Goal: Navigation & Orientation: Find specific page/section

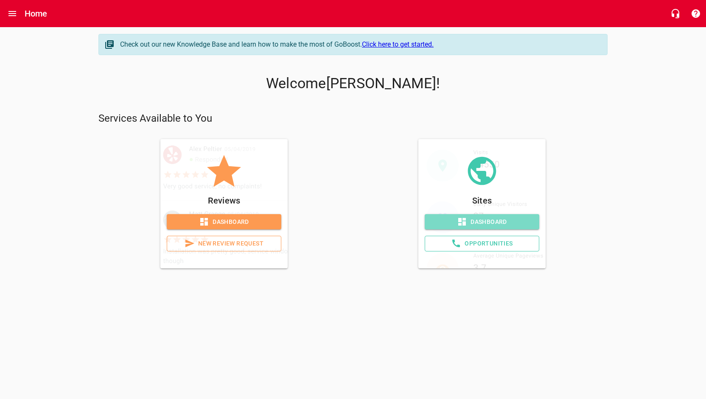
click at [460, 214] on link "Dashboard" at bounding box center [482, 222] width 115 height 16
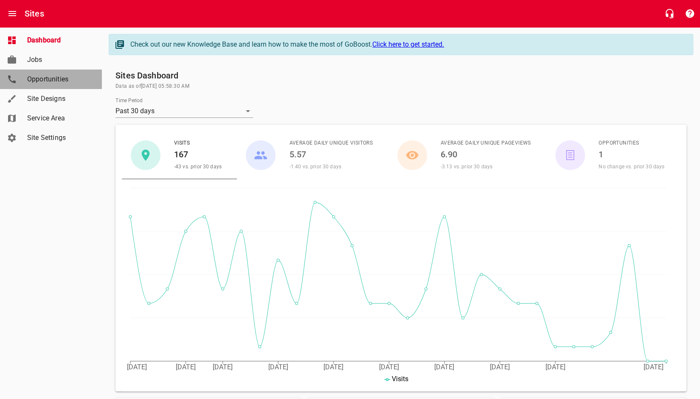
click at [48, 79] on span "Opportunities" at bounding box center [59, 79] width 65 height 10
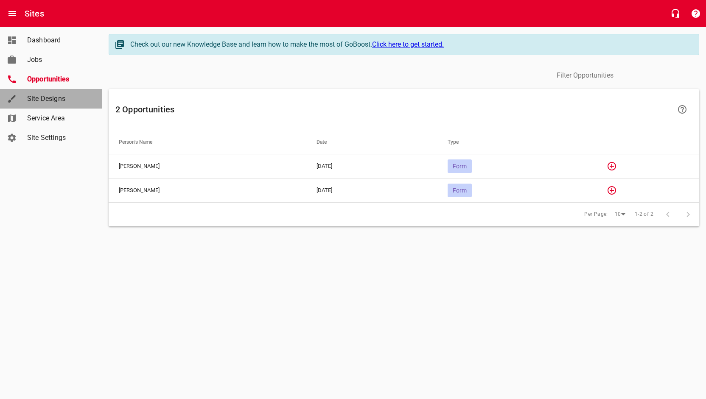
click at [56, 93] on link "Site Designs" at bounding box center [51, 99] width 102 height 20
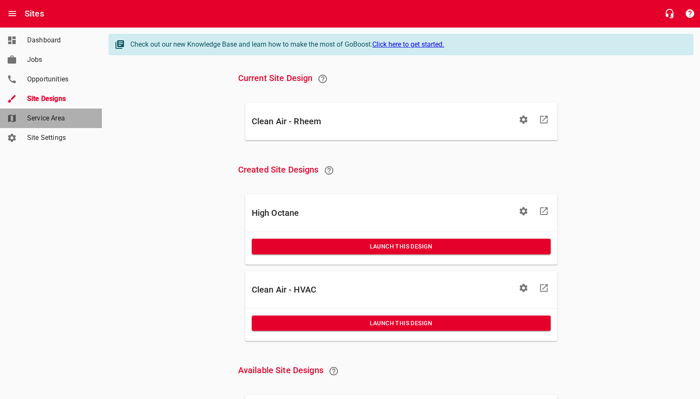
click at [56, 123] on span "Service Area" at bounding box center [59, 118] width 65 height 10
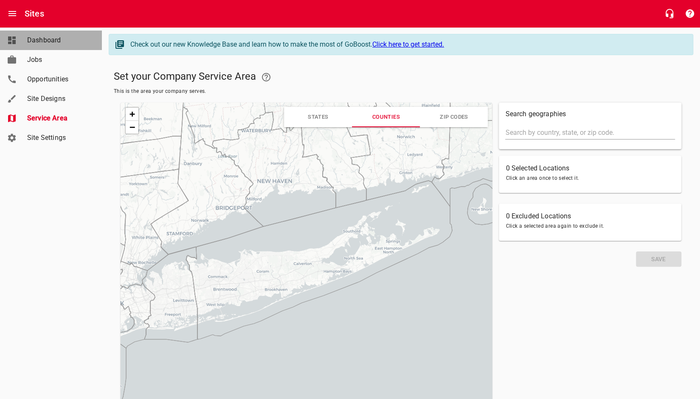
click at [47, 34] on link "Dashboard" at bounding box center [51, 41] width 102 height 20
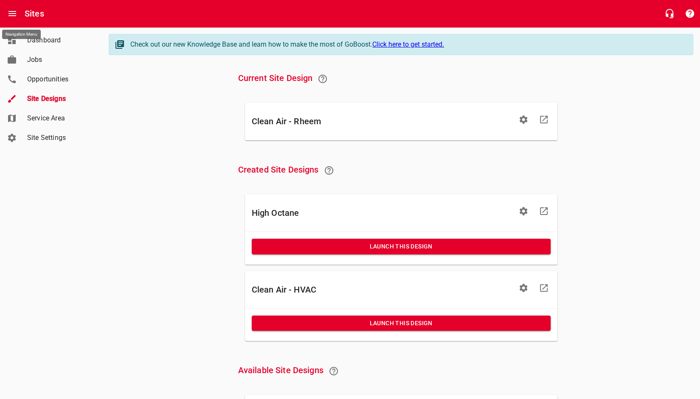
click at [15, 17] on icon "Open drawer" at bounding box center [12, 13] width 10 height 10
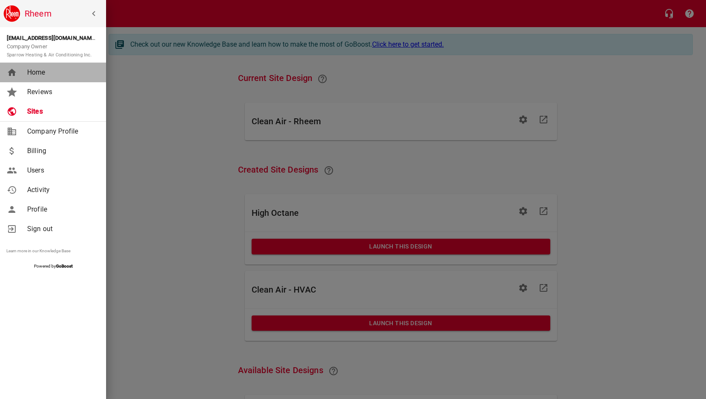
click at [36, 74] on span "Home" at bounding box center [61, 72] width 69 height 10
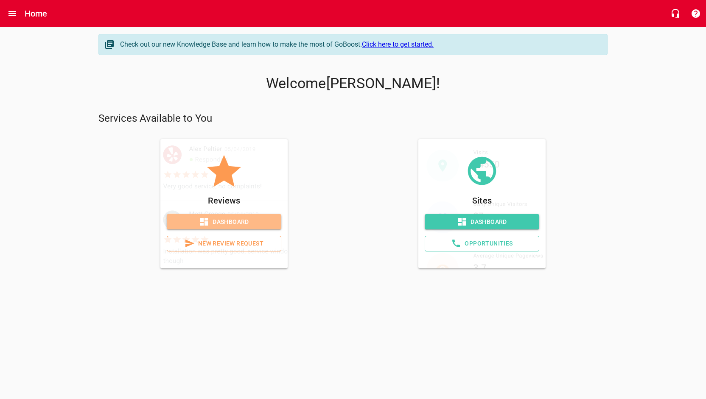
click at [234, 221] on span "Dashboard" at bounding box center [224, 222] width 101 height 11
